Goal: Complete application form: Complete application form

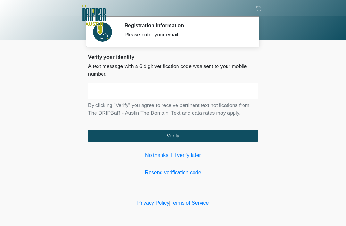
click at [186, 152] on link "No thanks, I'll verify later" at bounding box center [173, 156] width 170 height 8
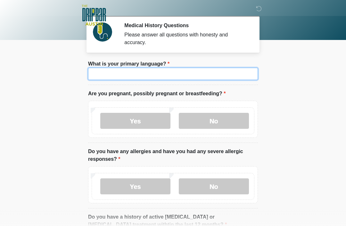
click at [200, 73] on input "What is your primary language?" at bounding box center [173, 74] width 170 height 12
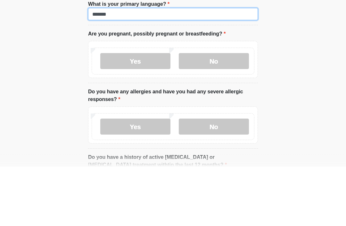
type input "*******"
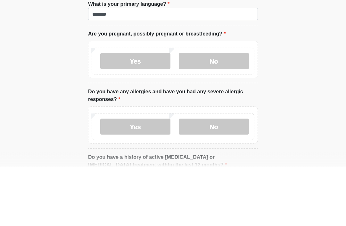
click at [209, 113] on label "No" at bounding box center [214, 121] width 70 height 16
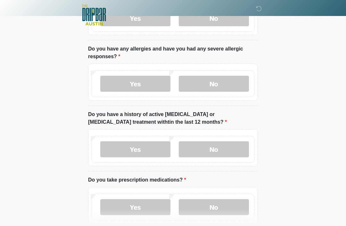
scroll to position [112, 0]
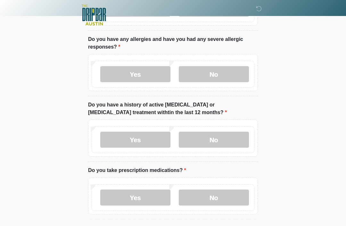
click at [227, 77] on label "No" at bounding box center [214, 75] width 70 height 16
click at [227, 141] on label "No" at bounding box center [214, 140] width 70 height 16
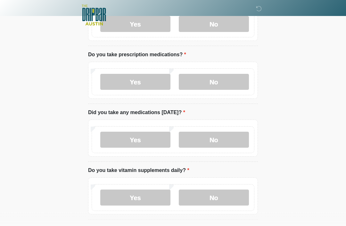
scroll to position [228, 0]
click at [221, 82] on label "No" at bounding box center [214, 82] width 70 height 16
click at [223, 134] on label "No" at bounding box center [214, 140] width 70 height 16
click at [220, 197] on label "No" at bounding box center [214, 198] width 70 height 16
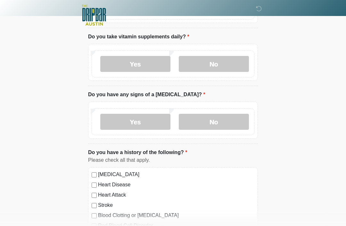
scroll to position [366, 0]
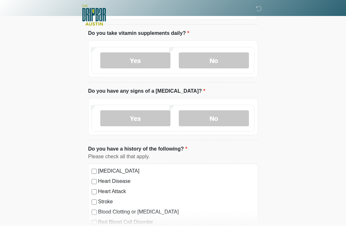
click at [215, 120] on label "No" at bounding box center [214, 118] width 70 height 16
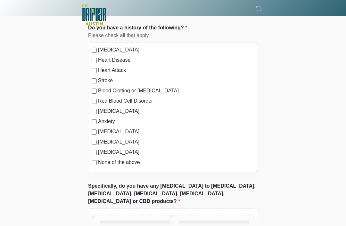
scroll to position [534, 0]
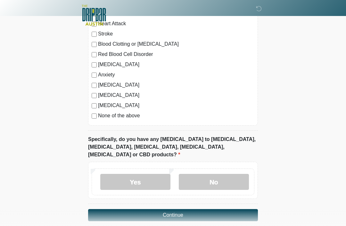
click at [218, 174] on label "No" at bounding box center [214, 182] width 70 height 16
click at [198, 209] on button "Continue" at bounding box center [173, 215] width 170 height 12
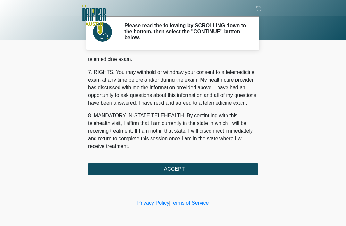
scroll to position [281, 0]
click at [188, 166] on button "I ACCEPT" at bounding box center [173, 169] width 170 height 12
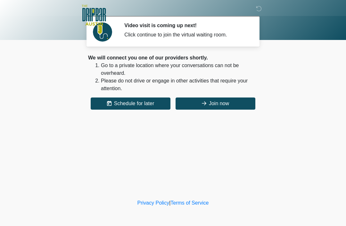
click at [219, 100] on button "Join now" at bounding box center [215, 104] width 80 height 12
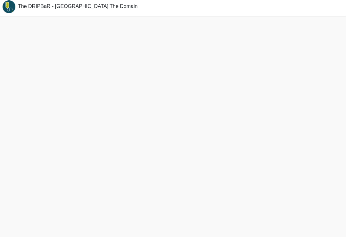
scroll to position [12, 0]
